Goal: Task Accomplishment & Management: Manage account settings

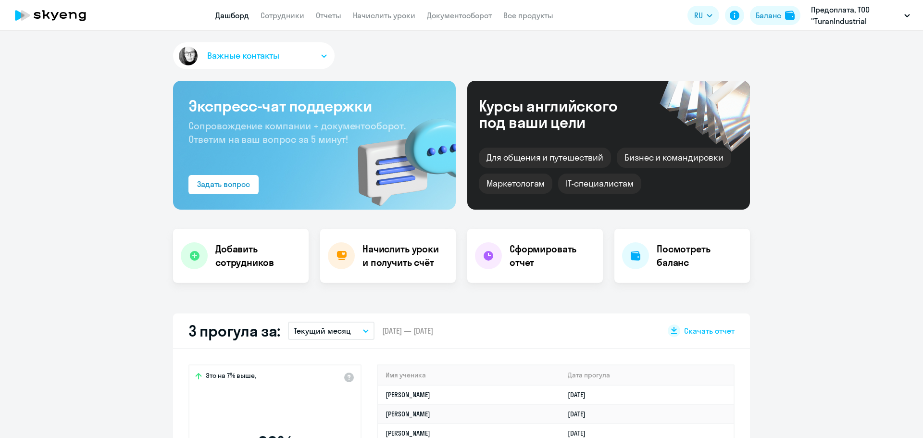
select select "30"
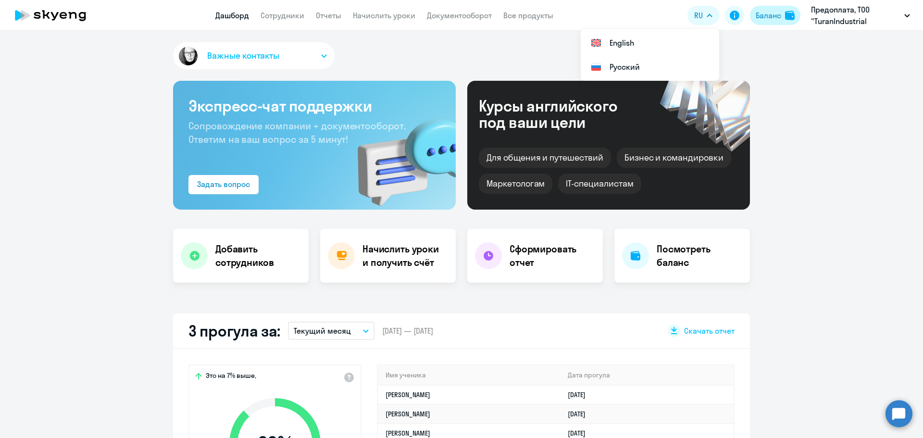
click at [771, 18] on div "Баланс" at bounding box center [768, 16] width 25 height 12
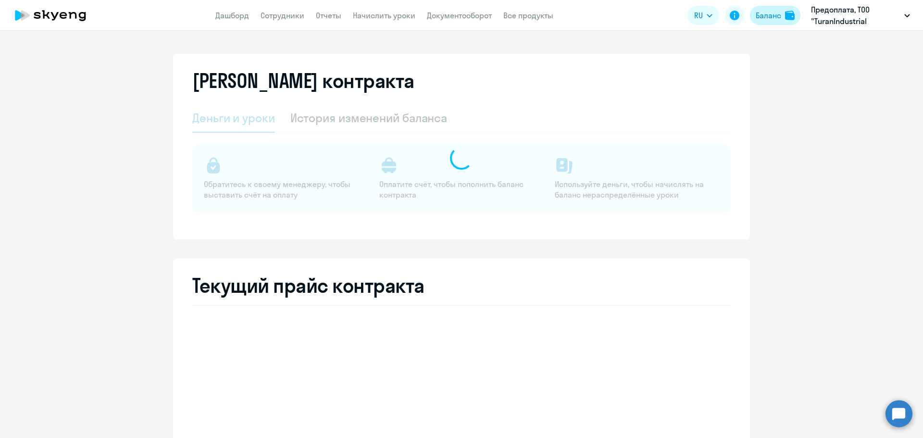
select select "english_adult_not_native_speaker_premium"
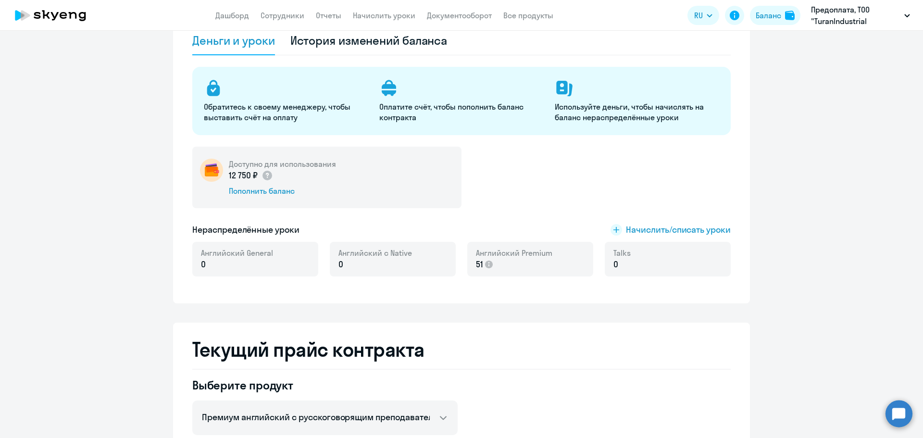
scroll to position [96, 0]
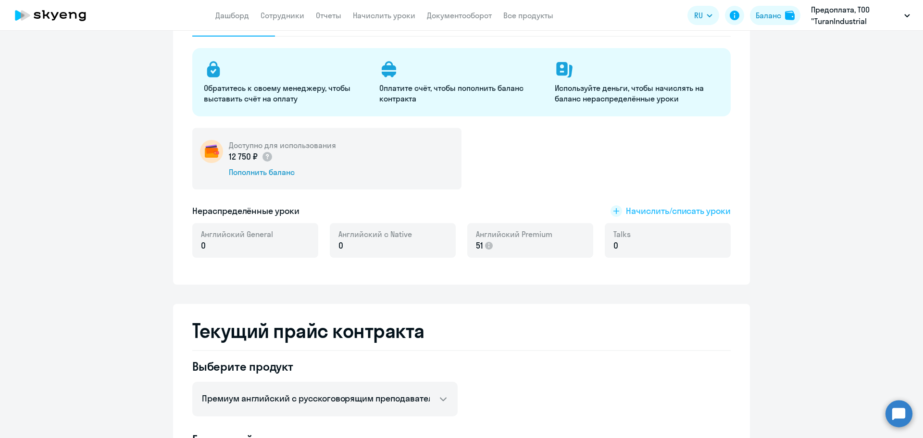
click at [661, 211] on span "Начислить/списать уроки" at bounding box center [678, 211] width 105 height 13
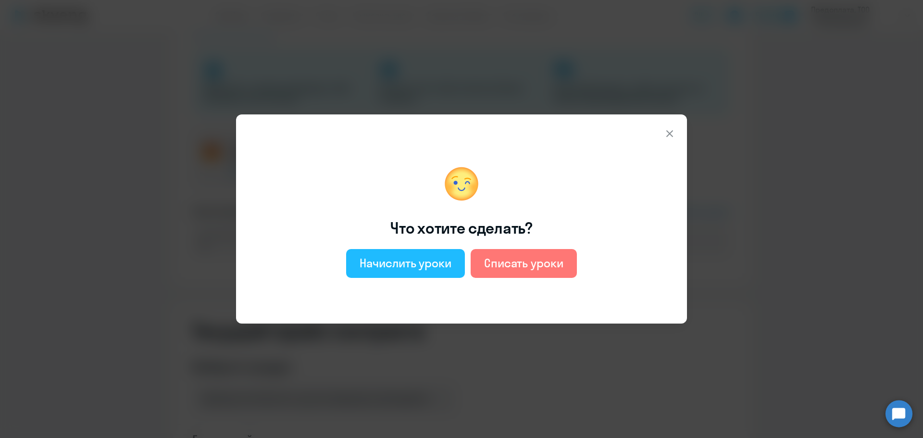
click at [394, 258] on div "Начислить уроки" at bounding box center [406, 262] width 92 height 15
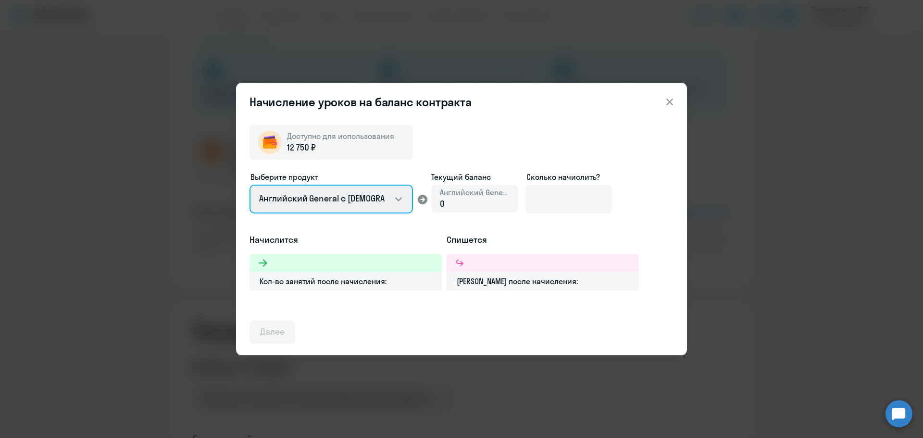
click at [353, 199] on select "Английский General с [DEMOGRAPHIC_DATA] преподавателем Английский General с [DE…" at bounding box center [331, 199] width 163 height 29
select select "english_adult_not_native_speaker_premium"
click at [250, 185] on select "Английский General с [DEMOGRAPHIC_DATA] преподавателем Английский General с [DE…" at bounding box center [331, 199] width 163 height 29
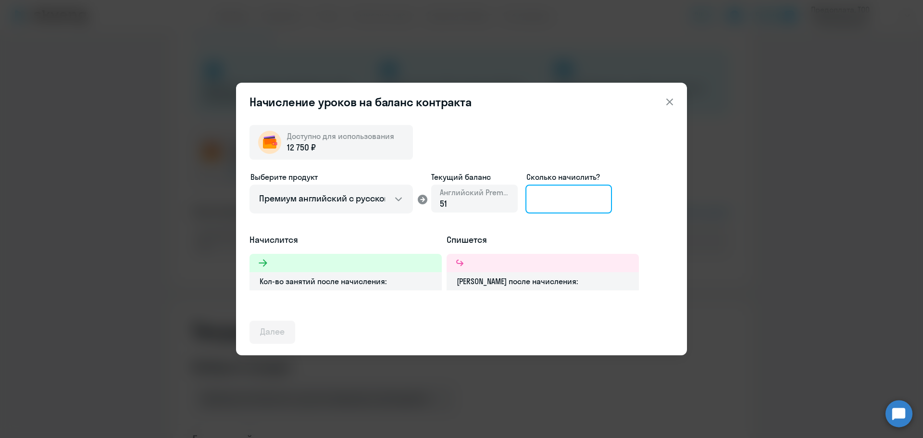
click at [576, 202] on input at bounding box center [569, 199] width 87 height 29
type input "1"
type input "9"
type input "8"
type input "7"
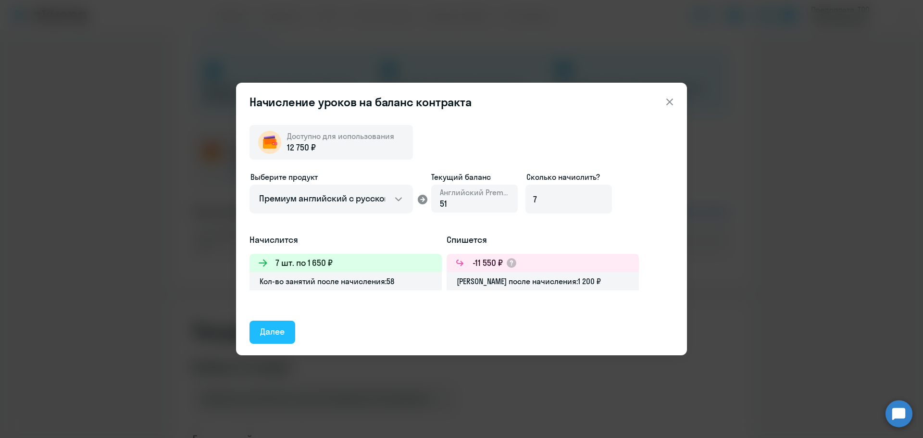
click at [281, 329] on div "Далее" at bounding box center [272, 332] width 25 height 13
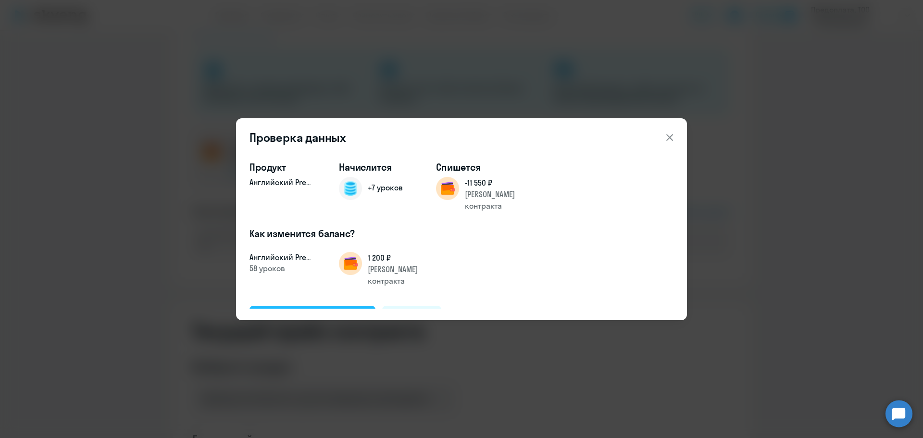
click at [300, 311] on div "Подтвердить и начислить" at bounding box center [312, 317] width 105 height 13
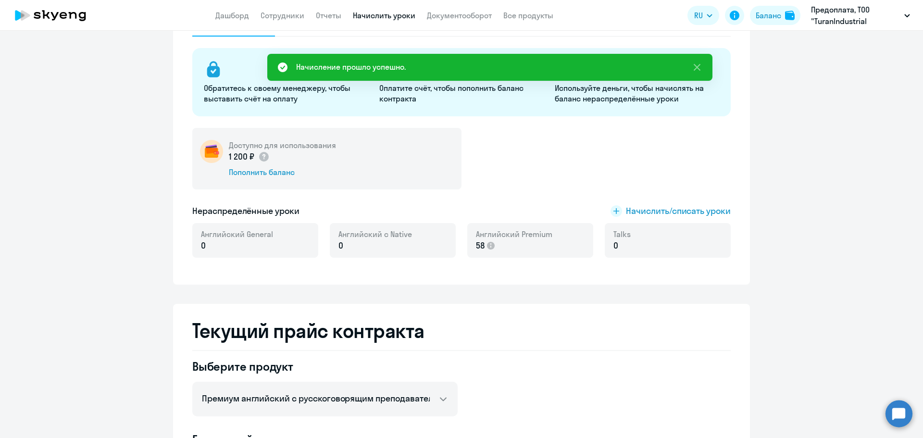
click at [376, 15] on link "Начислить уроки" at bounding box center [384, 16] width 63 height 10
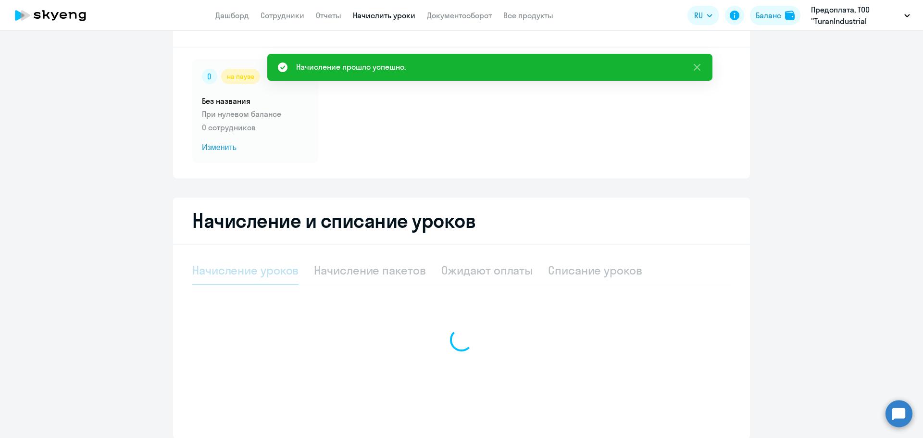
select select "10"
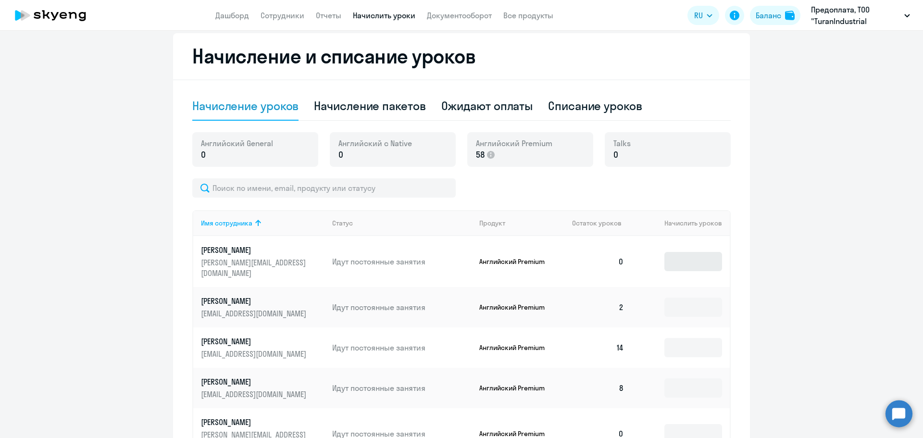
scroll to position [237, 0]
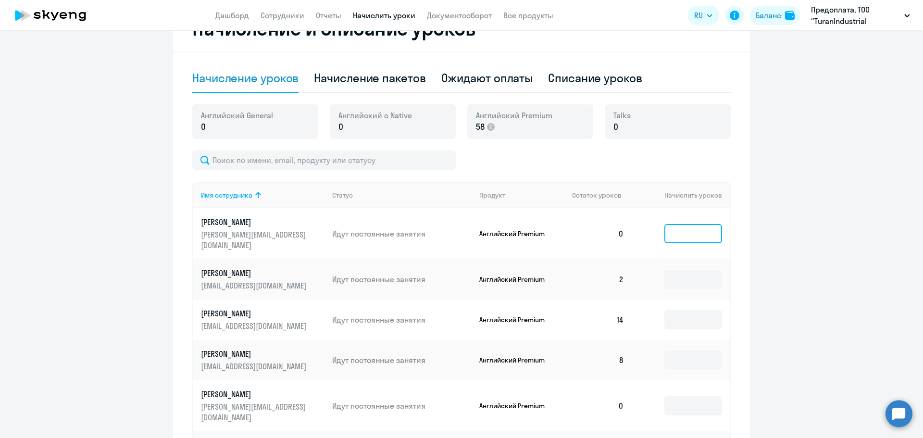
click at [678, 233] on input at bounding box center [694, 233] width 58 height 19
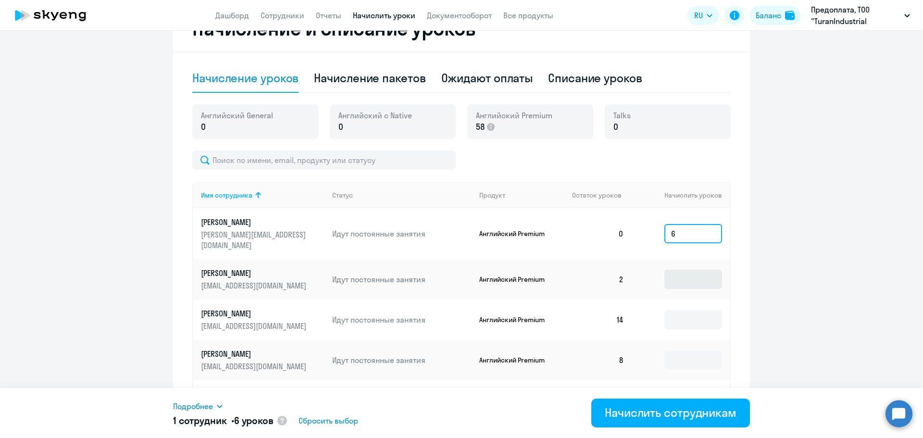
type input "6"
click at [684, 270] on input at bounding box center [694, 279] width 58 height 19
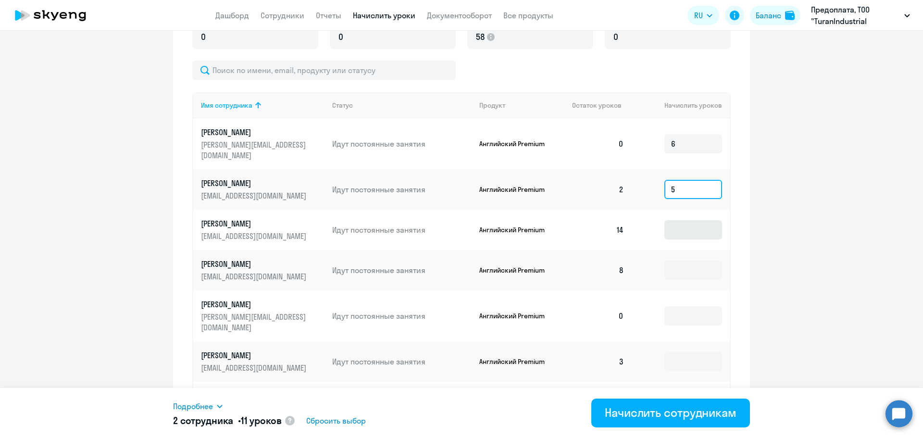
scroll to position [333, 0]
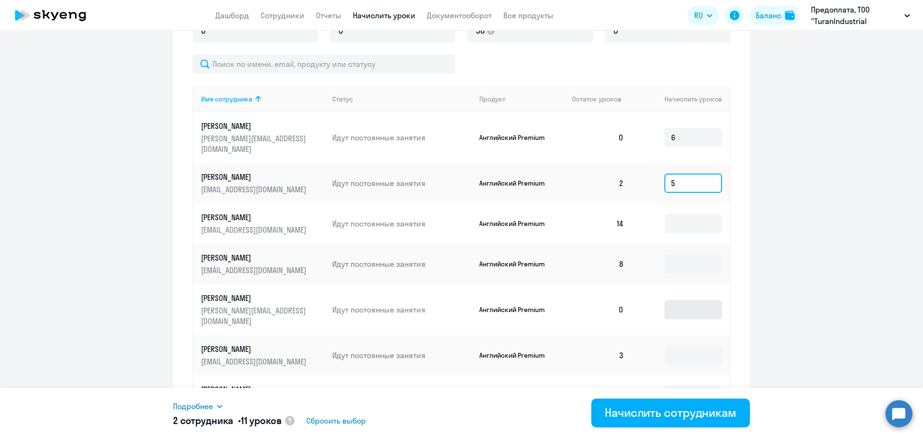
type input "5"
click at [669, 300] on input at bounding box center [694, 309] width 58 height 19
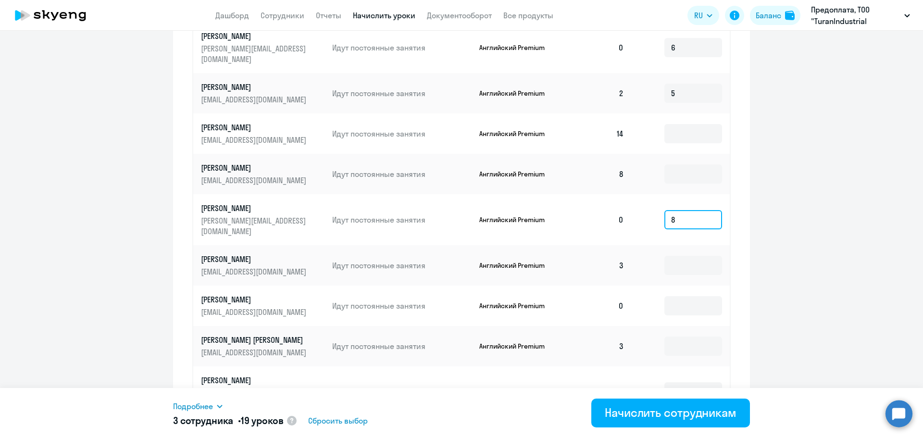
scroll to position [429, 0]
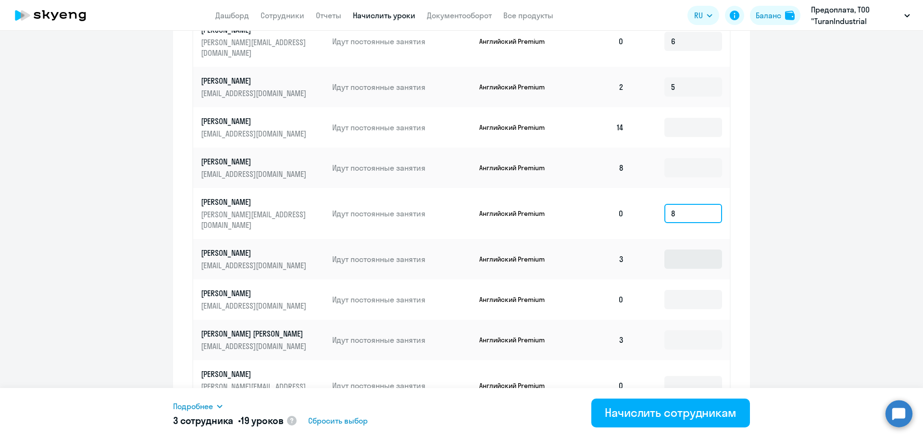
type input "8"
click at [685, 250] on input at bounding box center [694, 259] width 58 height 19
type input "5"
click at [690, 290] on input at bounding box center [694, 299] width 58 height 19
type input "5"
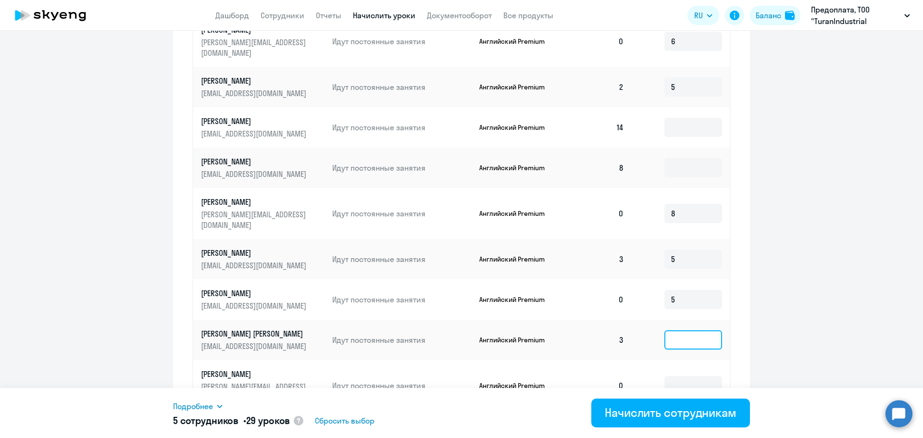
click at [686, 330] on input at bounding box center [694, 339] width 58 height 19
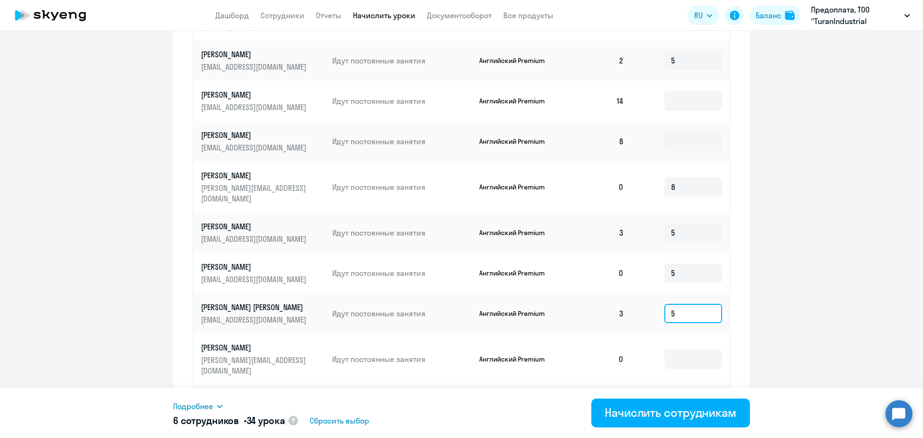
scroll to position [477, 0]
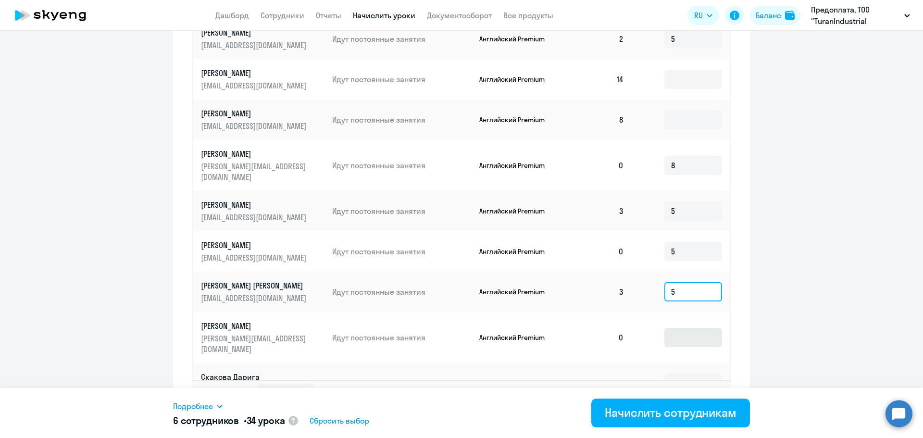
type input "5"
click at [684, 328] on input at bounding box center [694, 337] width 58 height 19
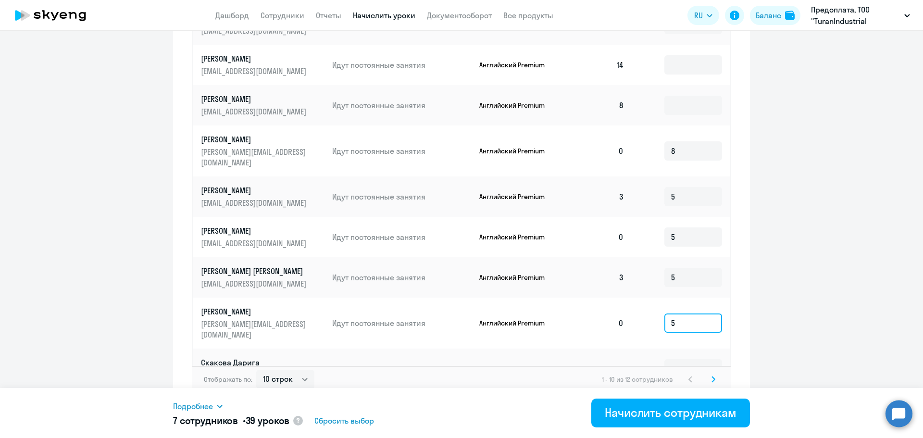
type input "5"
click at [684, 359] on input at bounding box center [694, 368] width 58 height 19
click at [712, 376] on icon at bounding box center [713, 378] width 3 height 5
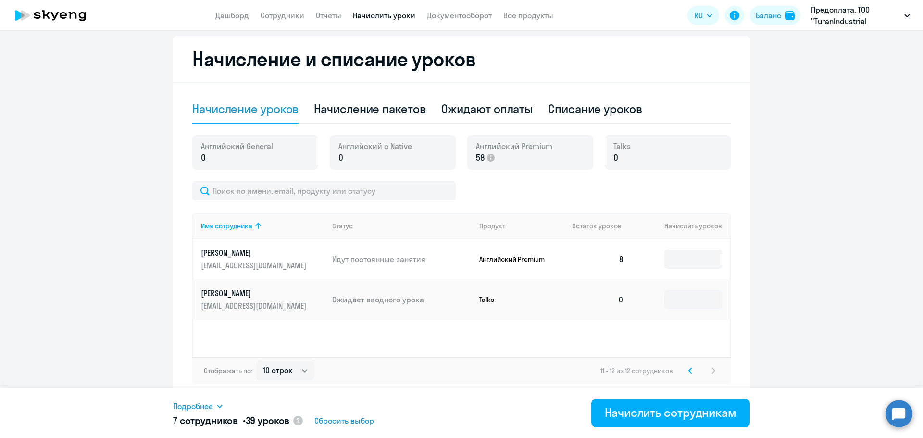
scroll to position [206, 0]
click at [654, 414] on div "Начислить сотрудникам" at bounding box center [671, 412] width 132 height 15
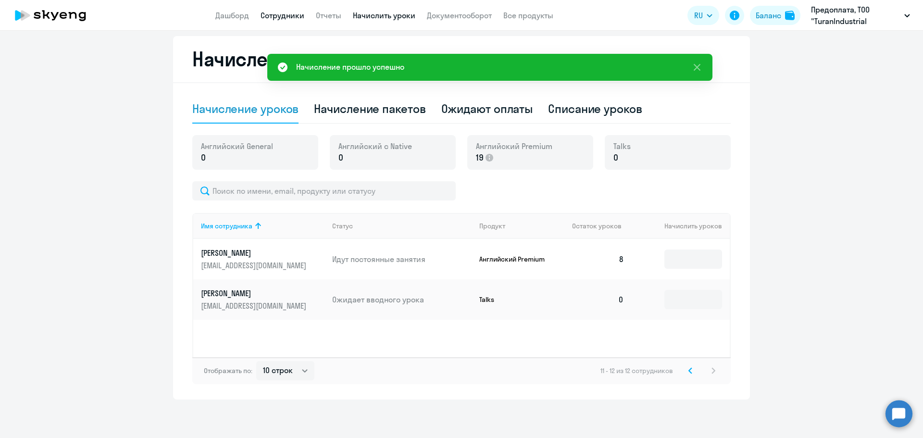
click at [276, 14] on link "Сотрудники" at bounding box center [283, 16] width 44 height 10
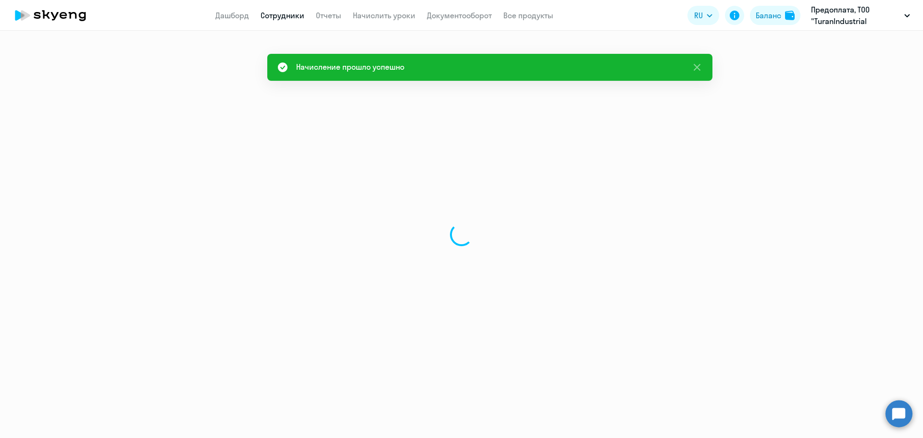
select select "30"
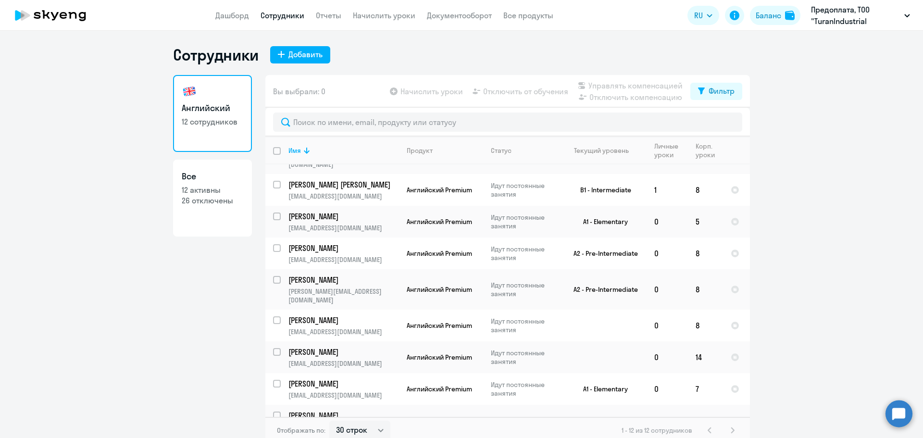
scroll to position [128, 0]
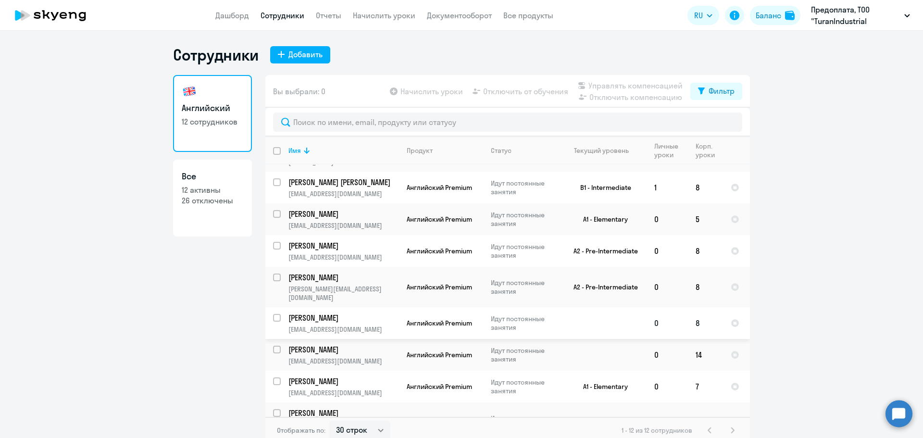
click at [276, 314] on input "select row 41869360" at bounding box center [282, 323] width 19 height 19
checkbox input "true"
click at [497, 88] on span "Отключить от обучения" at bounding box center [525, 92] width 85 height 12
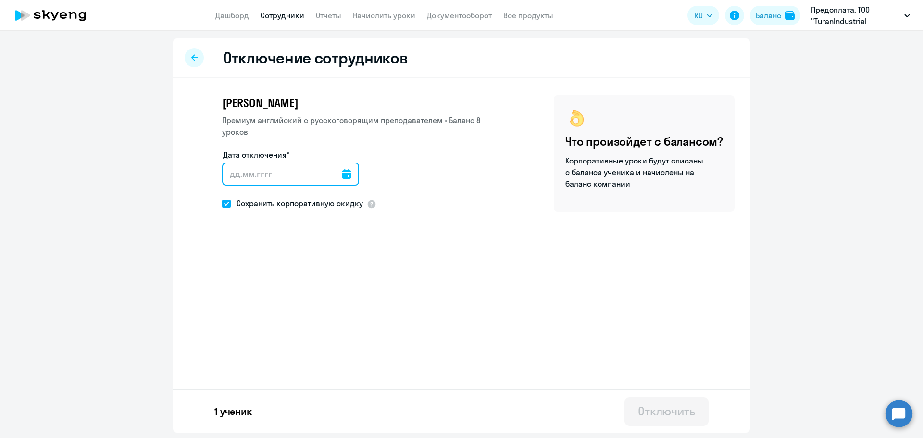
click at [291, 163] on input "Дата отключения*" at bounding box center [290, 174] width 137 height 23
type input "[DATE]"
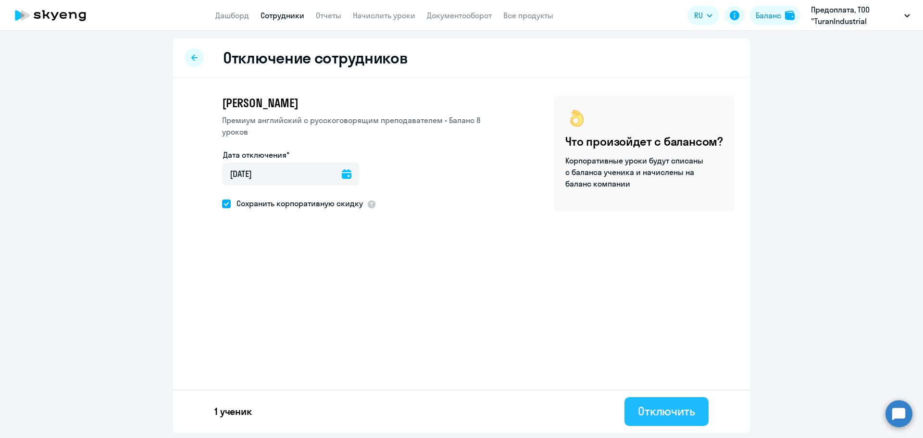
click at [666, 418] on div "Отключить" at bounding box center [666, 410] width 57 height 15
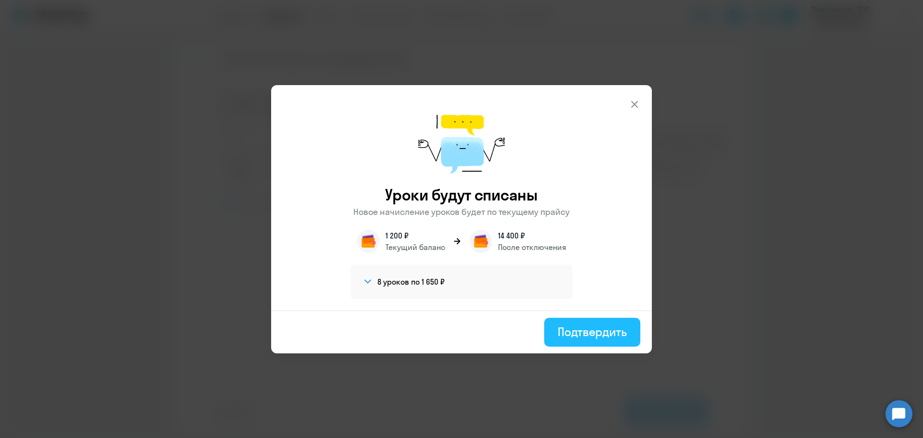
click at [588, 329] on div "Подтвердить" at bounding box center [592, 331] width 69 height 15
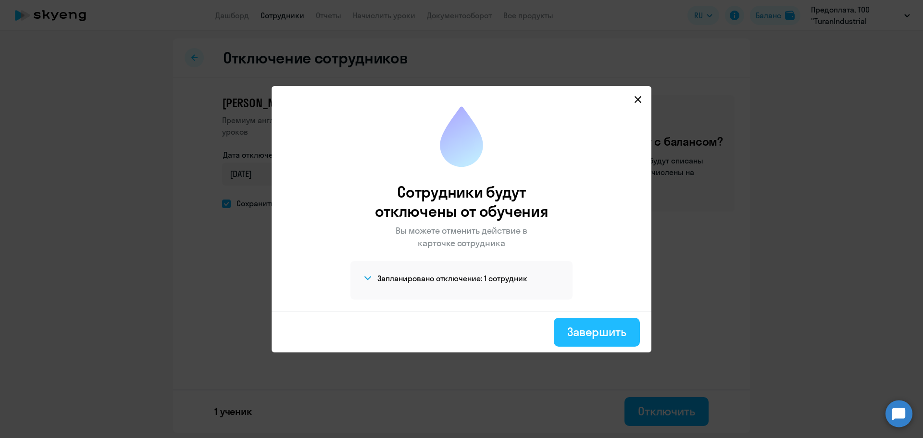
click at [590, 333] on div "Завершить" at bounding box center [596, 331] width 59 height 15
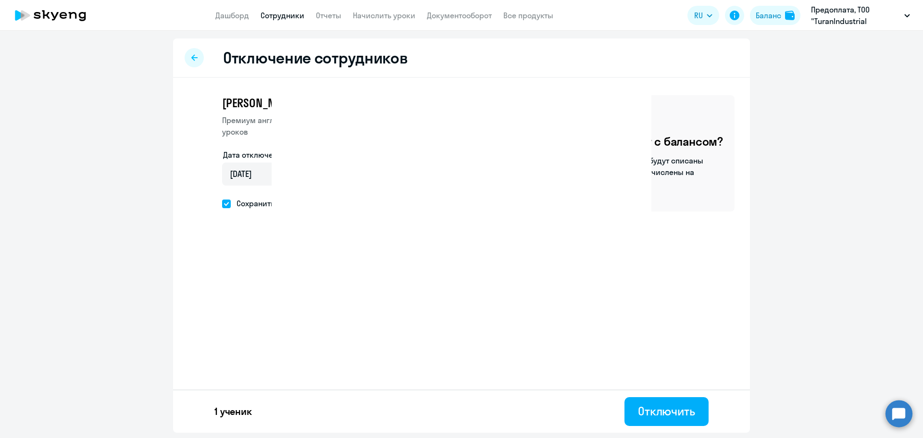
select select "30"
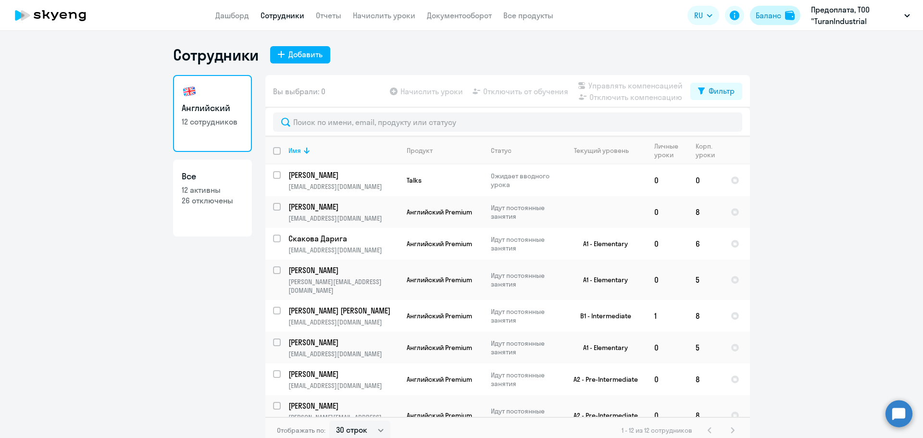
click at [768, 12] on div "Баланс" at bounding box center [768, 16] width 25 height 12
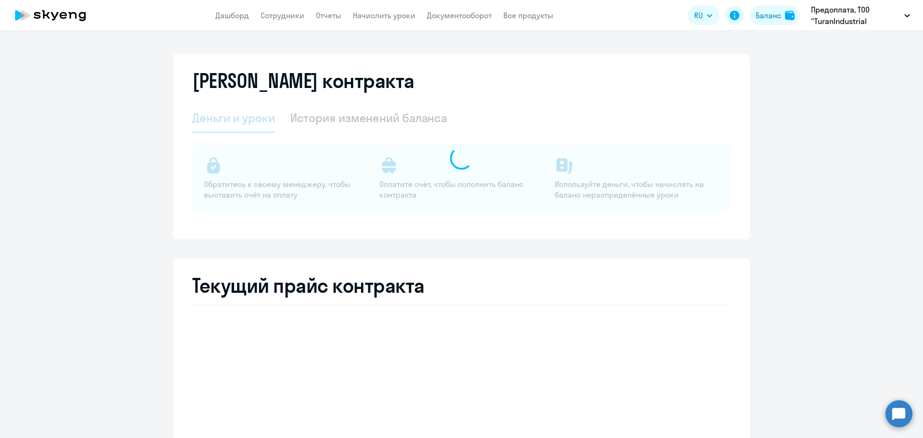
select select "english_adult_not_native_speaker_premium"
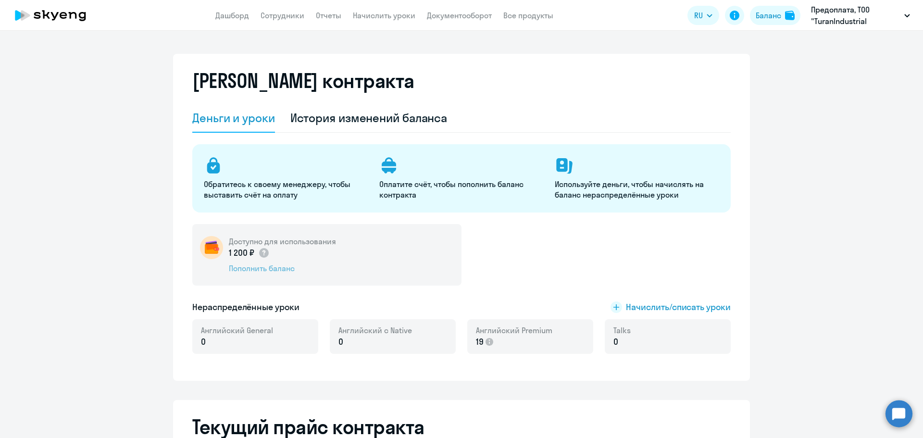
click at [254, 267] on div "Пополнить баланс" at bounding box center [282, 268] width 107 height 11
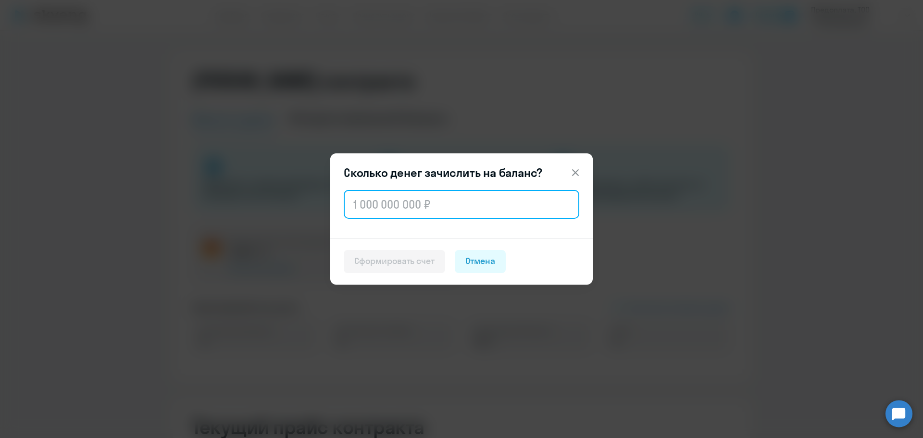
click at [463, 209] on input "text" at bounding box center [462, 204] width 236 height 29
type input "238 400"
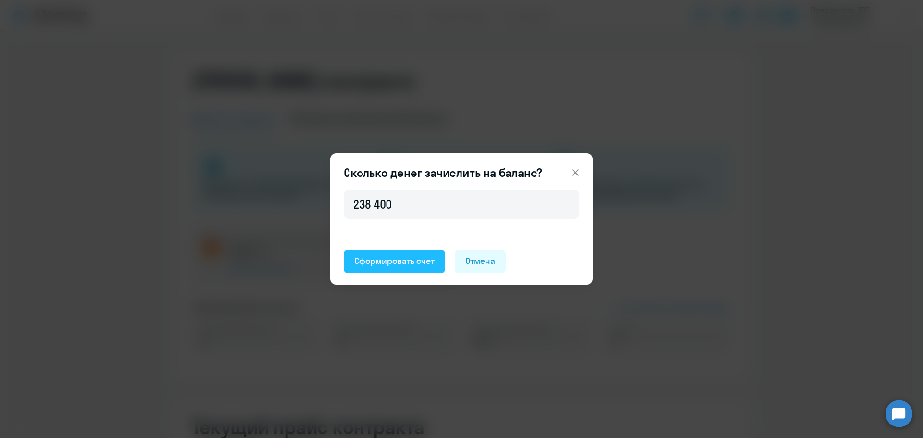
click at [402, 259] on div "Сформировать счет" at bounding box center [394, 261] width 80 height 13
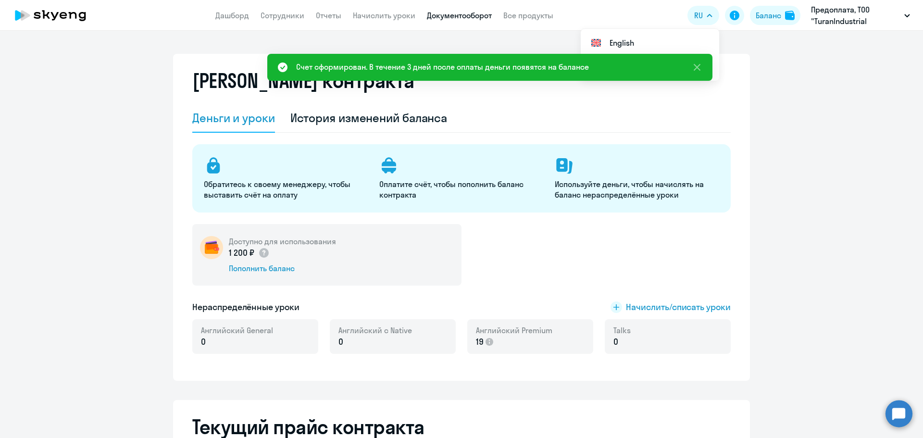
click at [468, 15] on link "Документооборот" at bounding box center [459, 16] width 65 height 10
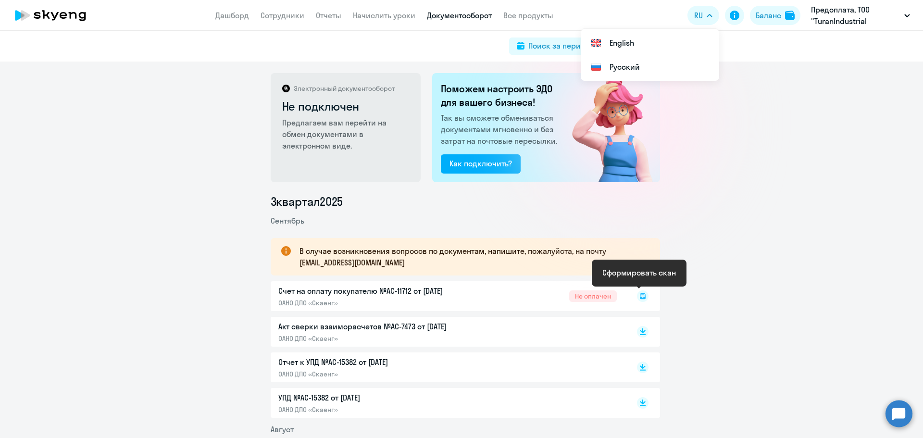
click at [640, 299] on icon at bounding box center [643, 296] width 6 height 6
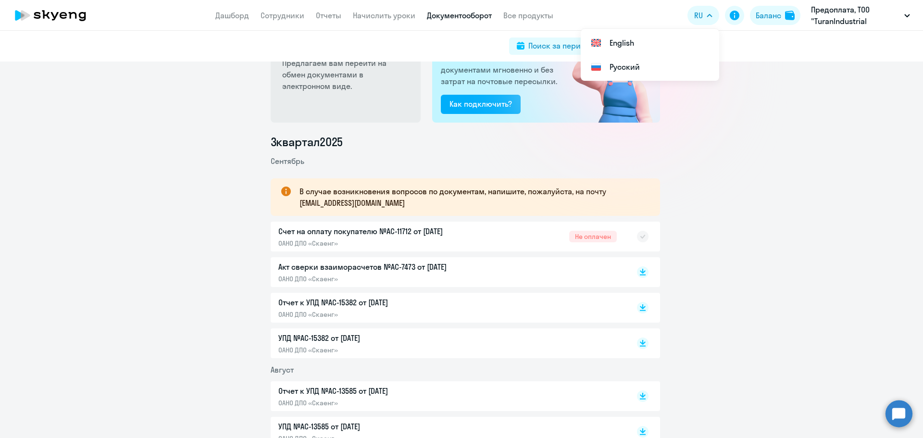
scroll to position [48, 0]
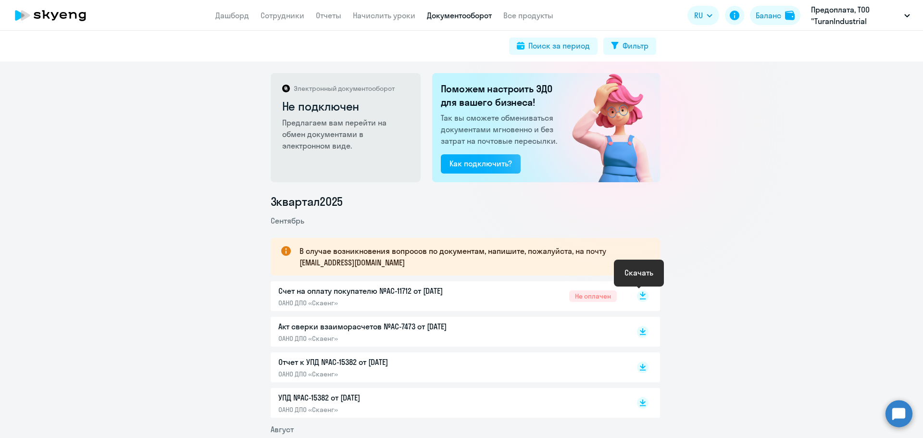
click at [640, 297] on rect at bounding box center [643, 296] width 12 height 12
click at [272, 15] on link "Сотрудники" at bounding box center [283, 16] width 44 height 10
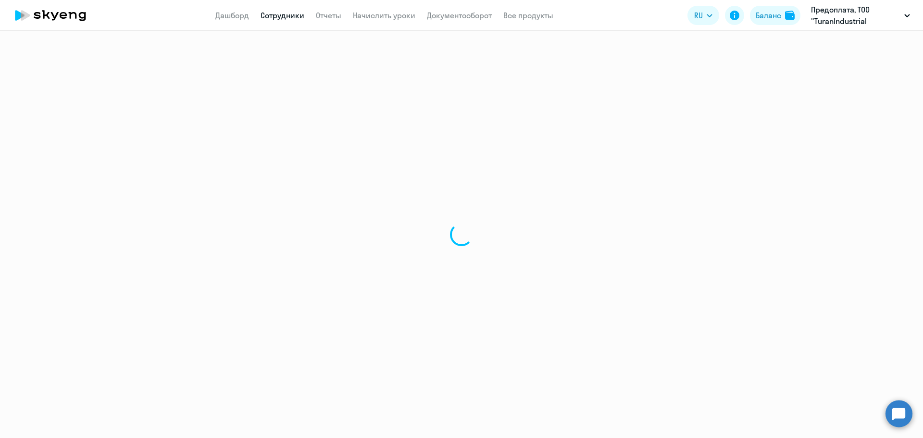
select select "30"
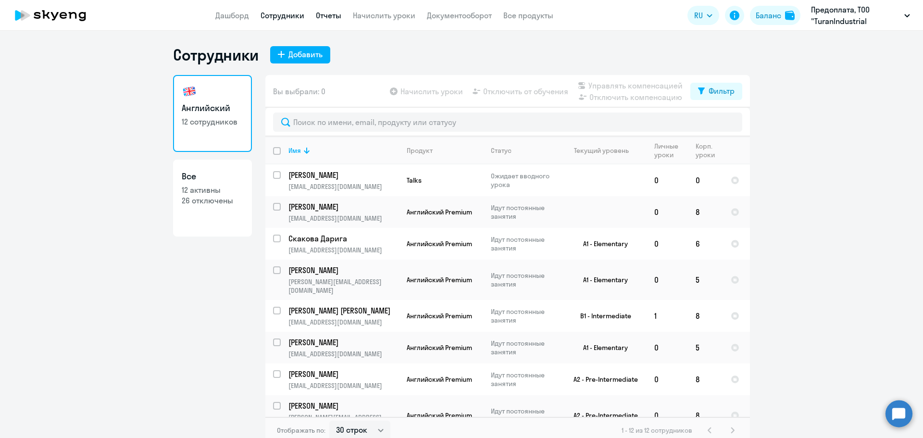
click at [317, 16] on link "Отчеты" at bounding box center [328, 16] width 25 height 10
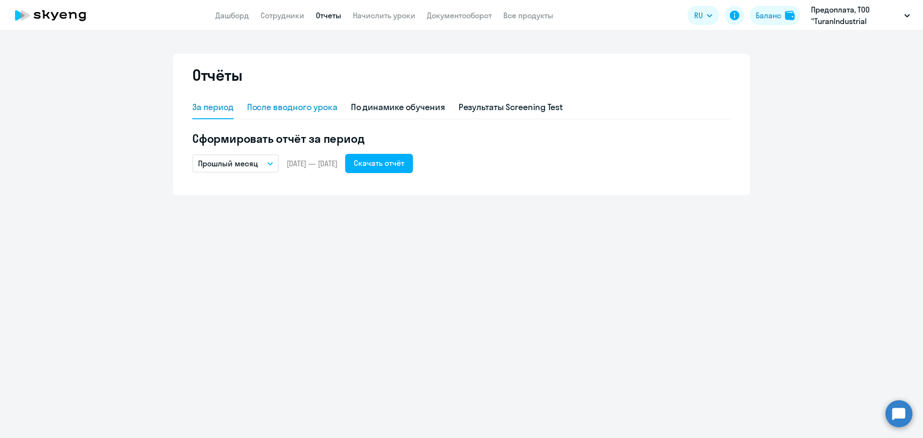
click at [328, 106] on div "После вводного урока" at bounding box center [292, 107] width 90 height 13
select select "10"
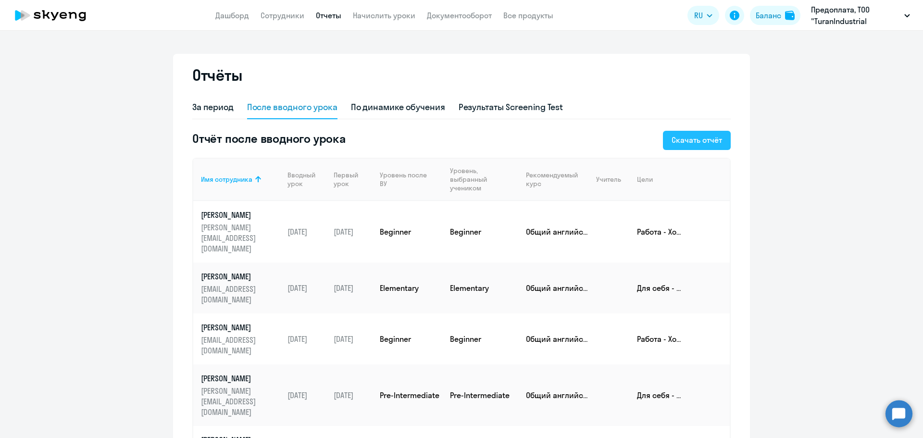
click at [695, 142] on div "Скачать отчёт" at bounding box center [697, 140] width 50 height 12
click at [379, 108] on div "По динамике обучения" at bounding box center [398, 107] width 94 height 13
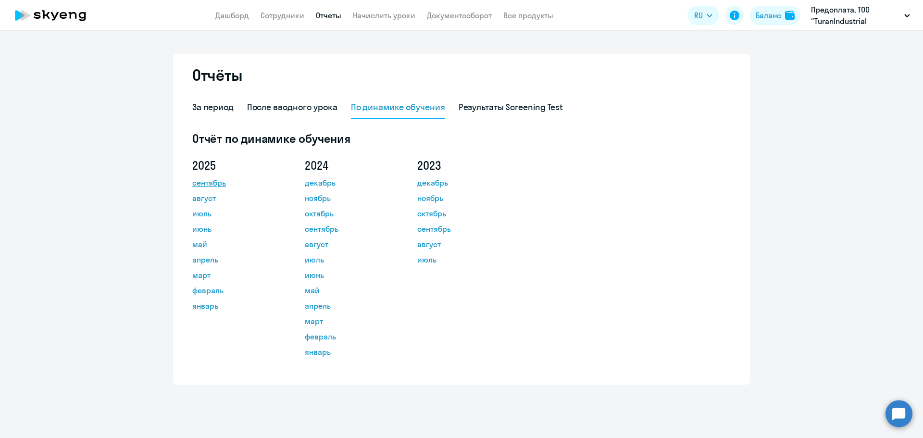
click at [209, 182] on link "сентябрь" at bounding box center [235, 183] width 87 height 12
